Goal: Task Accomplishment & Management: Complete application form

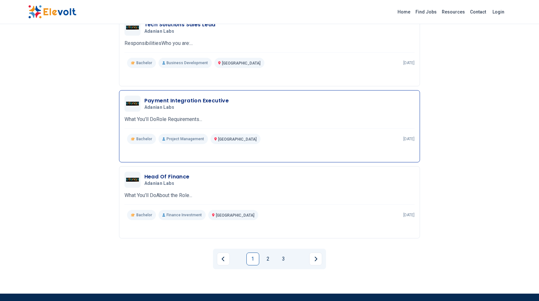
scroll to position [628, 0]
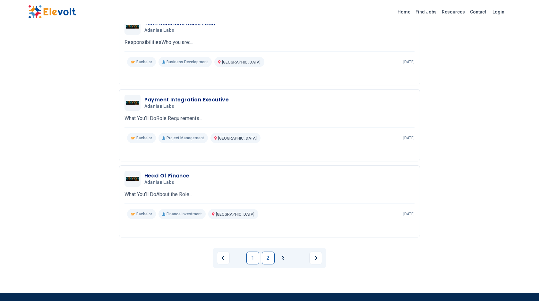
click at [269, 257] on link "2" at bounding box center [268, 257] width 13 height 13
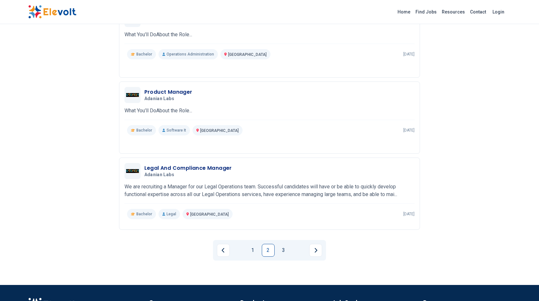
scroll to position [599, 0]
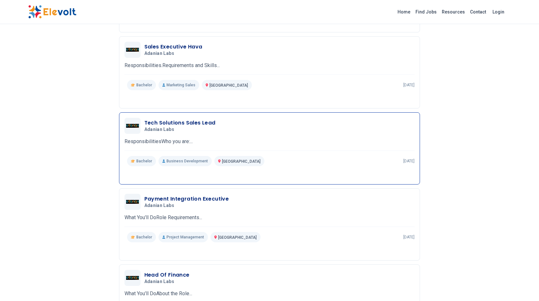
scroll to position [531, 0]
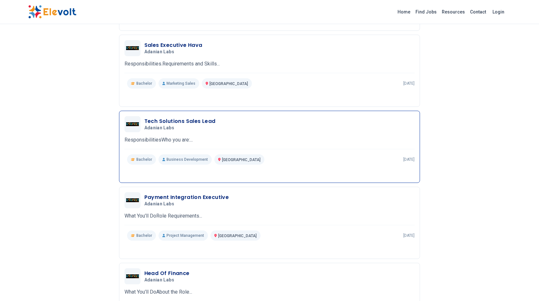
click at [186, 136] on p "ResponsibilitiesWho you are:..." at bounding box center [269, 140] width 290 height 8
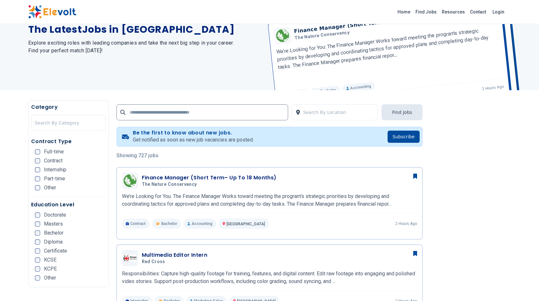
click at [54, 148] on div "Contract Type Full-time Contract Internship Part-time Other" at bounding box center [68, 167] width 75 height 59
click at [58, 151] on span "Full-time" at bounding box center [54, 151] width 20 height 5
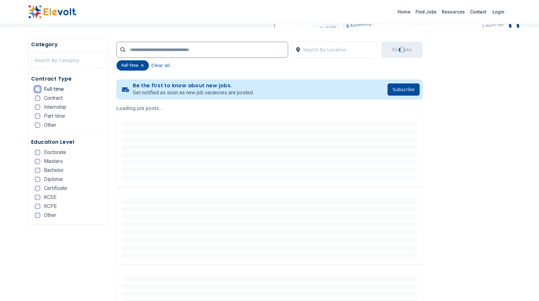
scroll to position [127, 0]
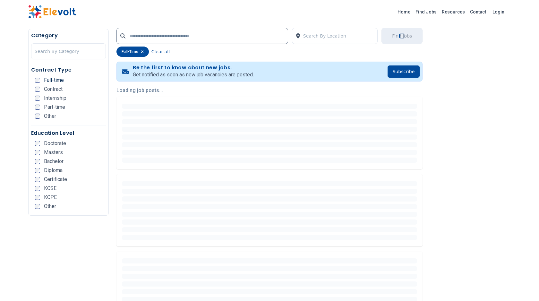
click at [56, 160] on span "Bachelor" at bounding box center [54, 161] width 20 height 5
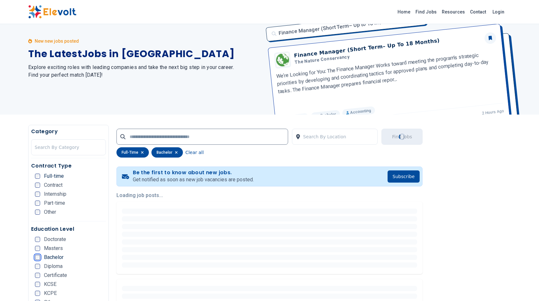
scroll to position [0, 0]
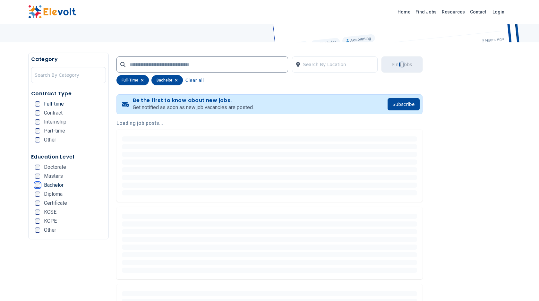
scroll to position [96, 0]
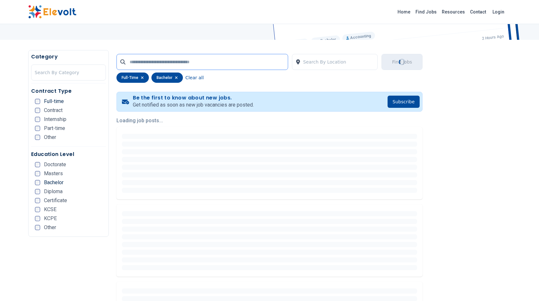
click at [209, 63] on input "text" at bounding box center [202, 62] width 172 height 16
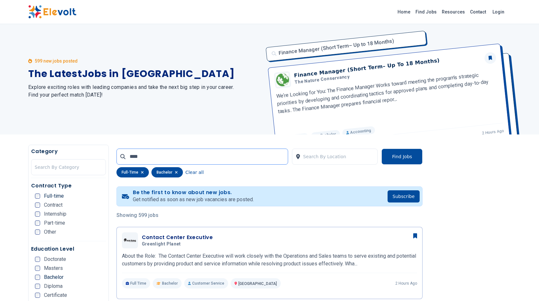
scroll to position [0, 0]
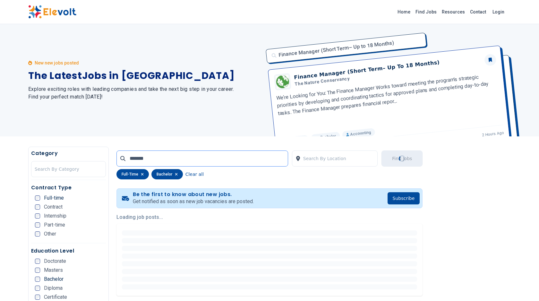
type input "*******"
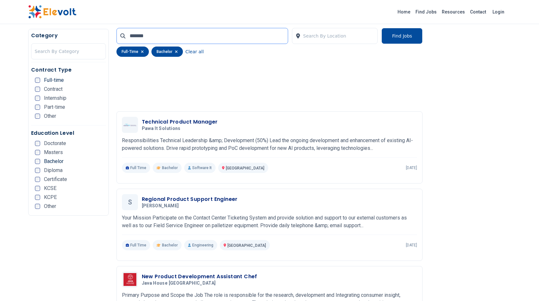
scroll to position [574, 0]
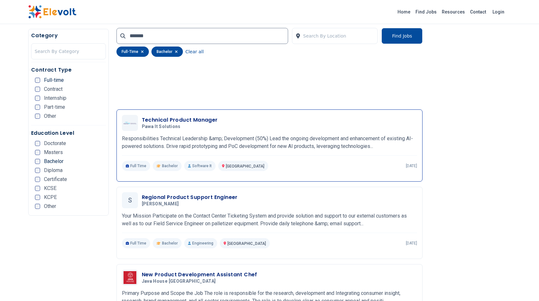
click at [186, 120] on h3 "Technical Product Manager" at bounding box center [180, 120] width 76 height 8
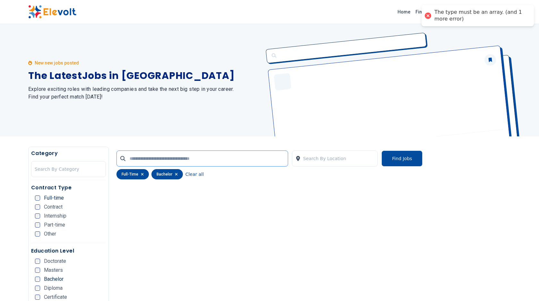
click at [221, 157] on input "text" at bounding box center [202, 158] width 172 height 16
type input "*******"
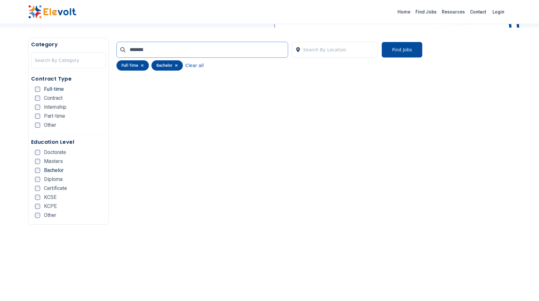
scroll to position [107, 0]
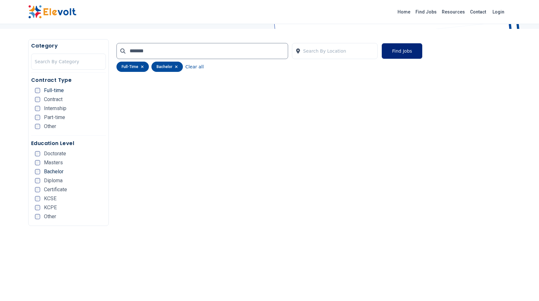
click at [390, 55] on button "Find Jobs" at bounding box center [401, 51] width 41 height 16
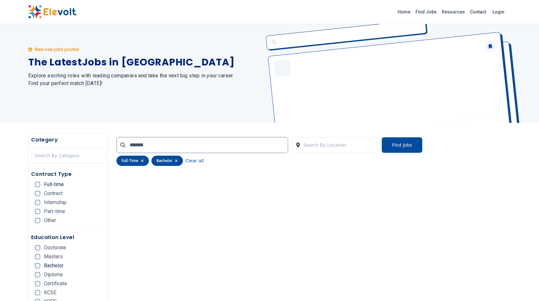
scroll to position [0, 0]
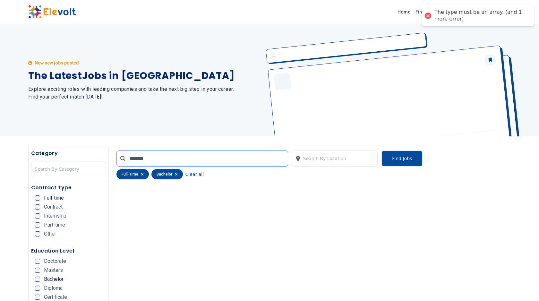
click at [181, 155] on input "*******" at bounding box center [202, 158] width 172 height 16
click at [390, 156] on button "Find Jobs" at bounding box center [401, 158] width 41 height 16
click at [423, 14] on link "Find Jobs" at bounding box center [426, 12] width 26 height 10
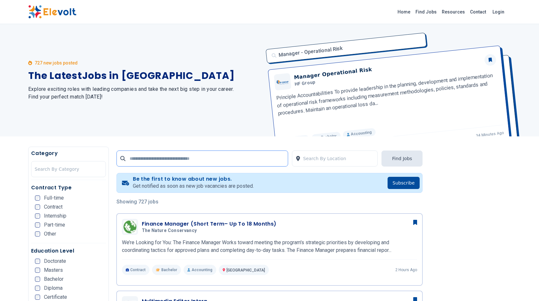
click at [253, 162] on input "text" at bounding box center [202, 158] width 172 height 16
type input "*******"
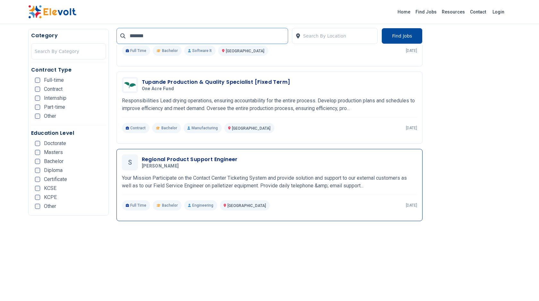
scroll to position [750, 0]
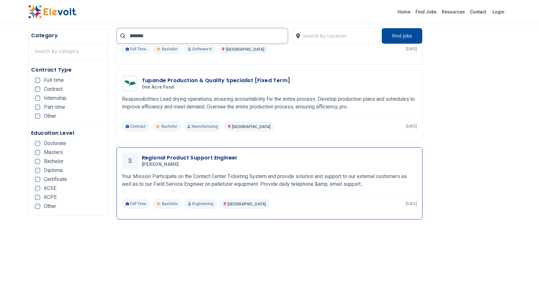
click at [223, 157] on h3 "Regional Product Support Engineer" at bounding box center [190, 158] width 96 height 8
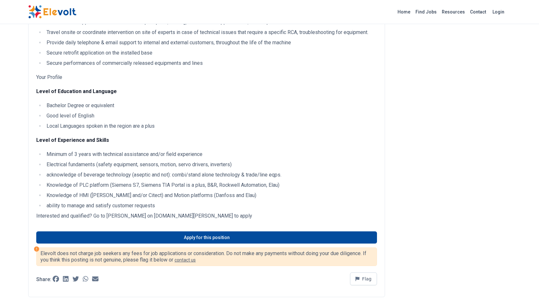
scroll to position [192, 0]
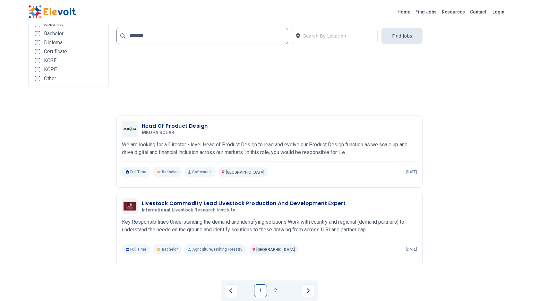
scroll to position [1423, 0]
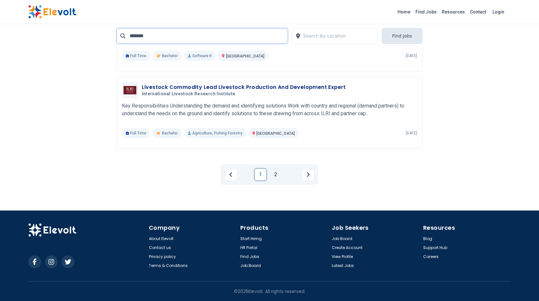
click at [154, 39] on input "*******" at bounding box center [202, 36] width 172 height 16
click at [496, 13] on link "Login" at bounding box center [498, 11] width 20 height 13
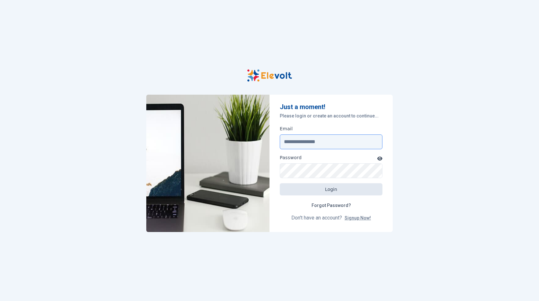
click at [325, 146] on input "Email" at bounding box center [331, 141] width 103 height 15
type input "**********"
click at [354, 217] on link "Signup Now!" at bounding box center [357, 217] width 26 height 5
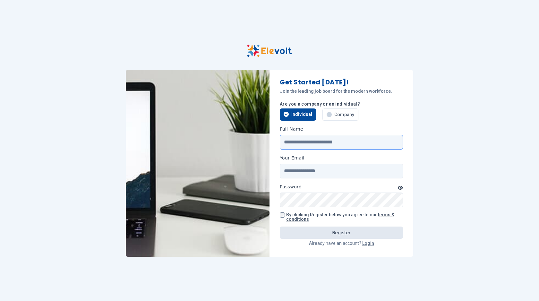
click at [309, 145] on input "Full Name" at bounding box center [341, 142] width 123 height 15
type input "**********"
click at [323, 170] on input "Your Email" at bounding box center [341, 170] width 123 height 15
type input "**********"
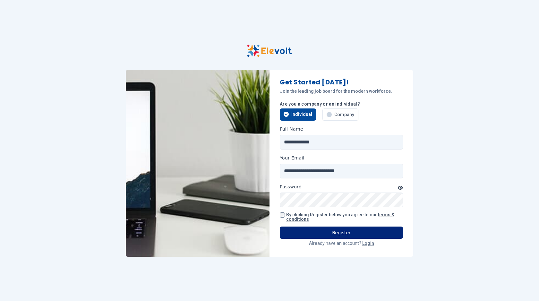
click at [306, 229] on button "Register" at bounding box center [341, 232] width 123 height 12
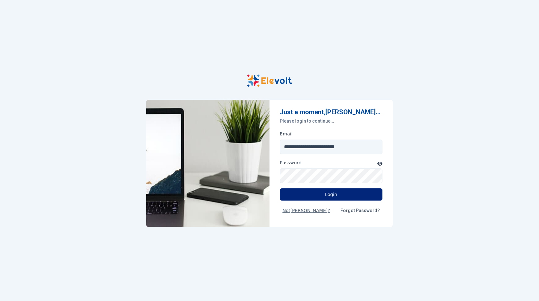
click at [330, 191] on button "Login" at bounding box center [331, 194] width 103 height 12
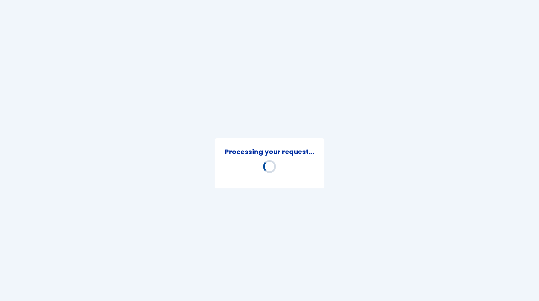
drag, startPoint x: 330, startPoint y: 191, endPoint x: 322, endPoint y: 193, distance: 8.5
click at [323, 193] on div "Processing your request... Loading..." at bounding box center [269, 150] width 185 height 301
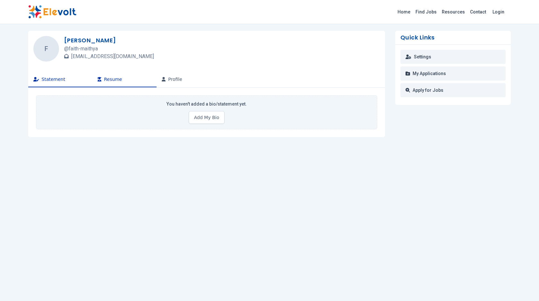
click at [118, 79] on button "Resume" at bounding box center [124, 79] width 64 height 15
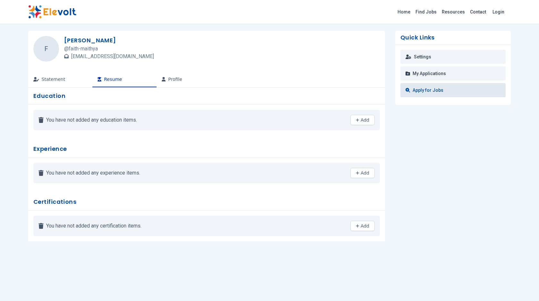
click at [416, 90] on link "Apply for Jobs" at bounding box center [452, 90] width 105 height 14
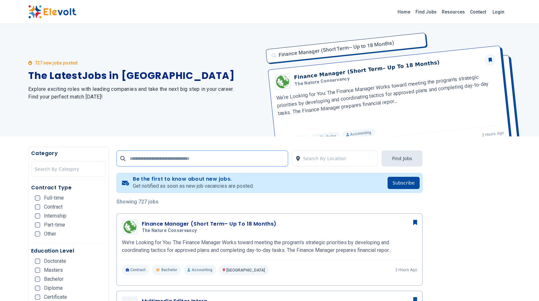
click at [229, 156] on input "text" at bounding box center [202, 158] width 172 height 16
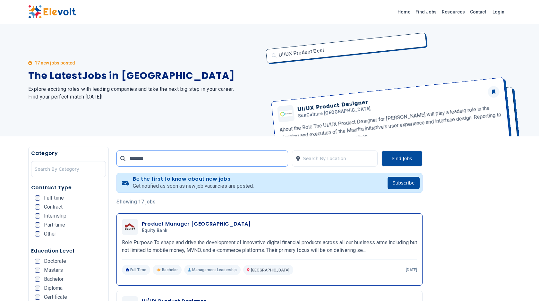
type input "*******"
click at [197, 224] on h3 "Product Manager Finserve" at bounding box center [196, 224] width 109 height 8
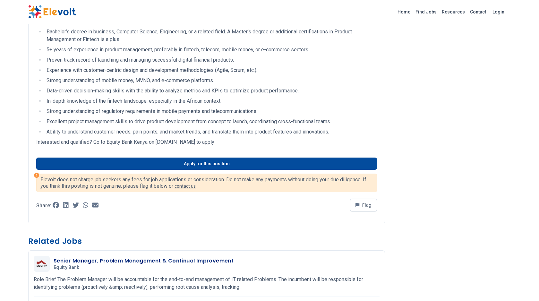
scroll to position [661, 0]
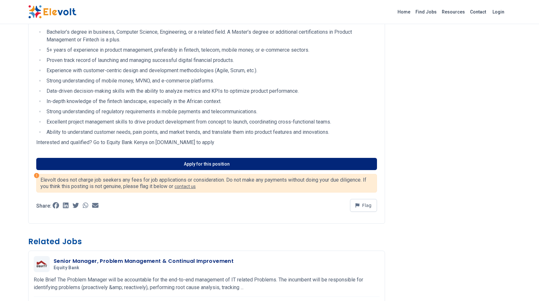
click at [199, 163] on link "Apply for this position" at bounding box center [206, 164] width 340 height 12
